Goal: Task Accomplishment & Management: Use online tool/utility

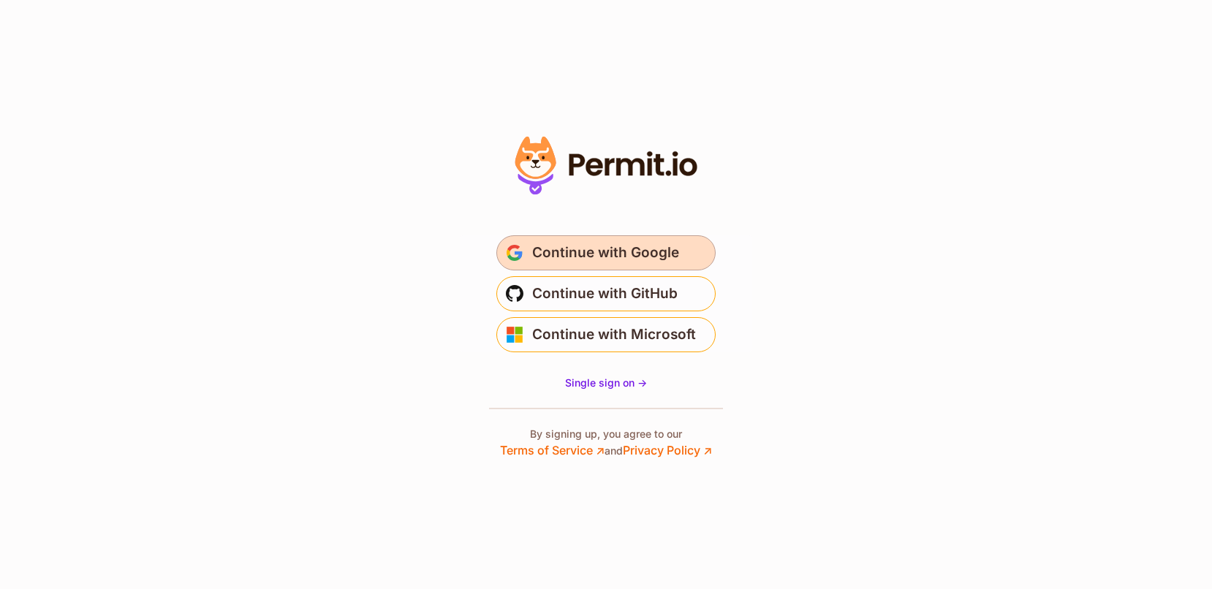
click at [621, 244] on span "Continue with Google" at bounding box center [605, 252] width 147 height 23
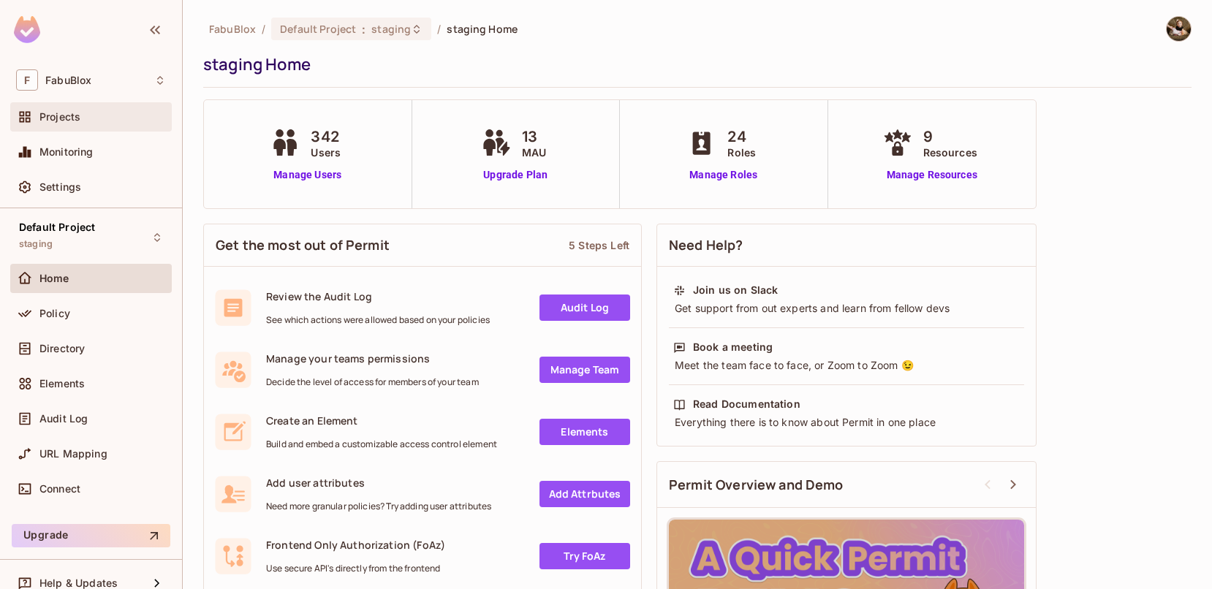
click at [70, 111] on span "Projects" at bounding box center [59, 117] width 41 height 12
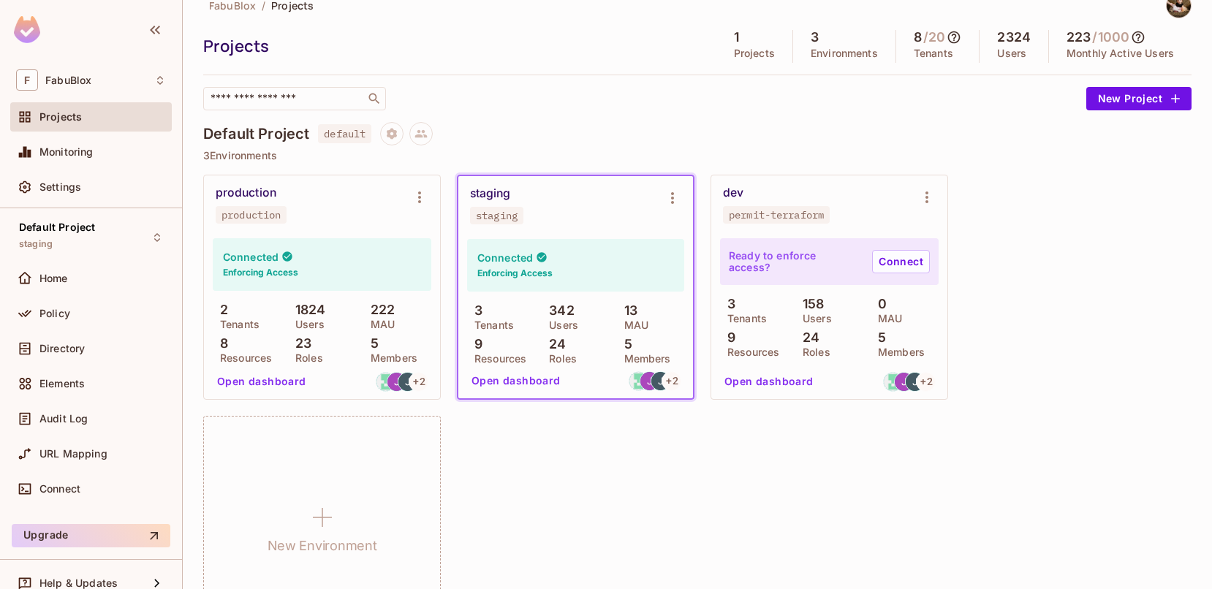
scroll to position [26, 0]
click at [416, 194] on icon "Environment settings" at bounding box center [420, 195] width 18 height 18
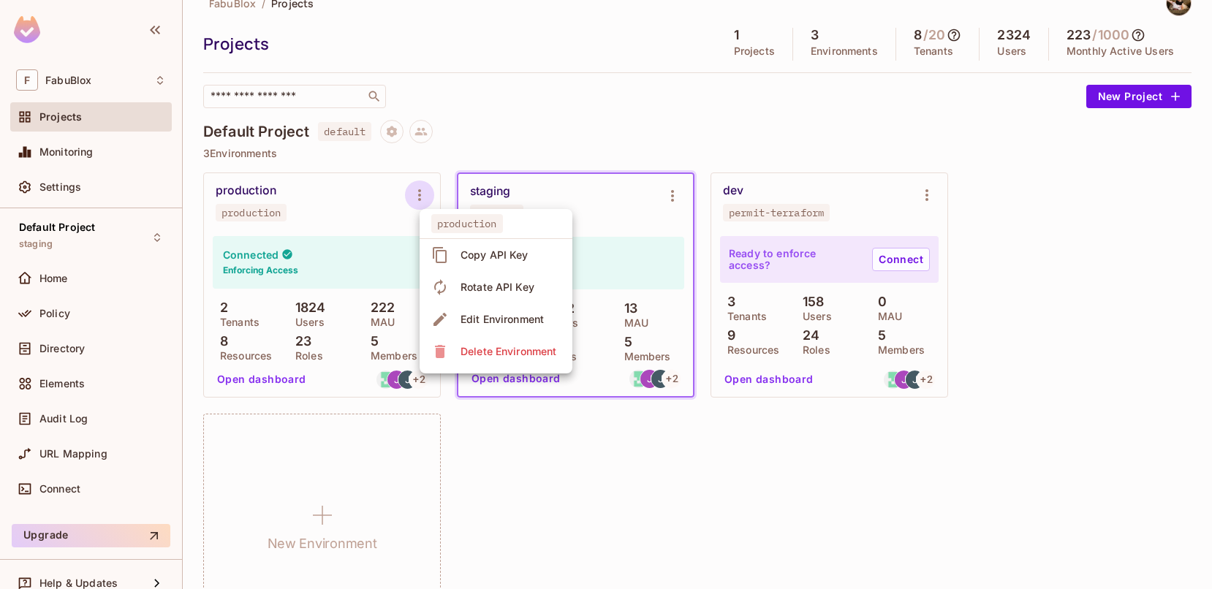
click at [541, 153] on div at bounding box center [606, 294] width 1212 height 589
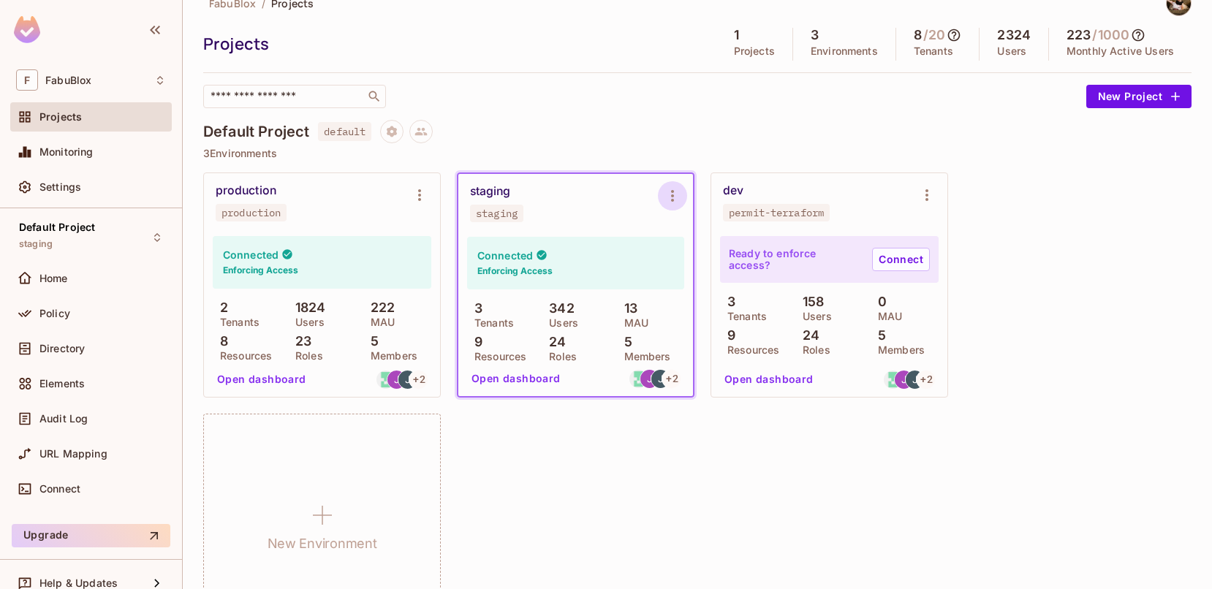
click at [669, 192] on icon "Environment settings" at bounding box center [672, 196] width 18 height 18
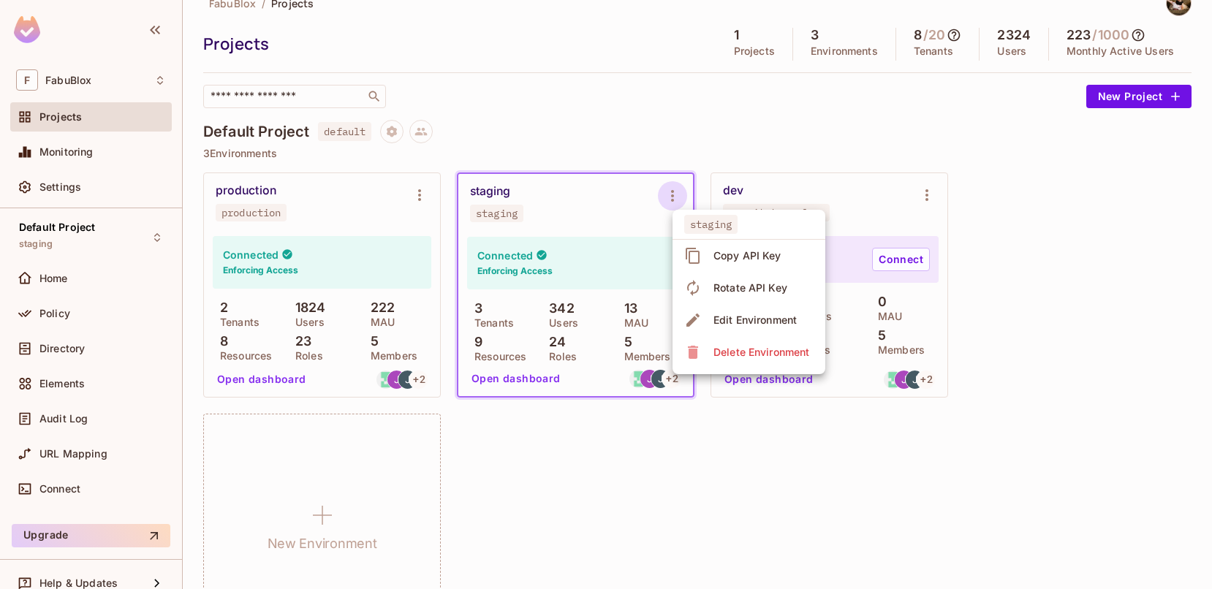
click at [728, 248] on div "Copy API Key" at bounding box center [747, 255] width 68 height 15
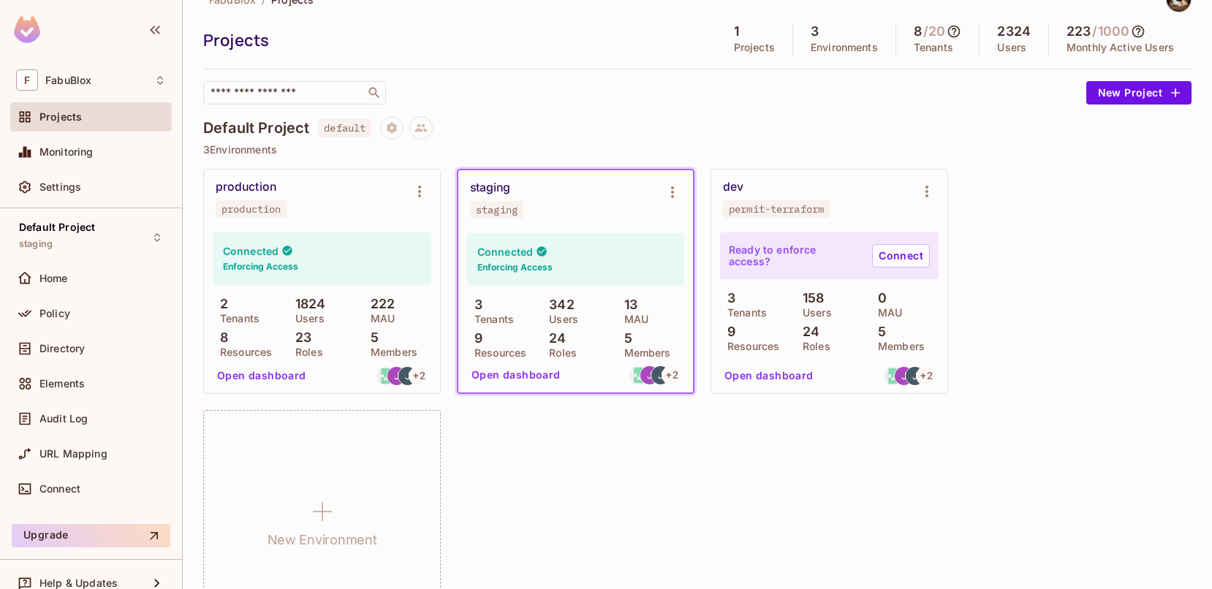
scroll to position [31, 0]
